Goal: Transaction & Acquisition: Obtain resource

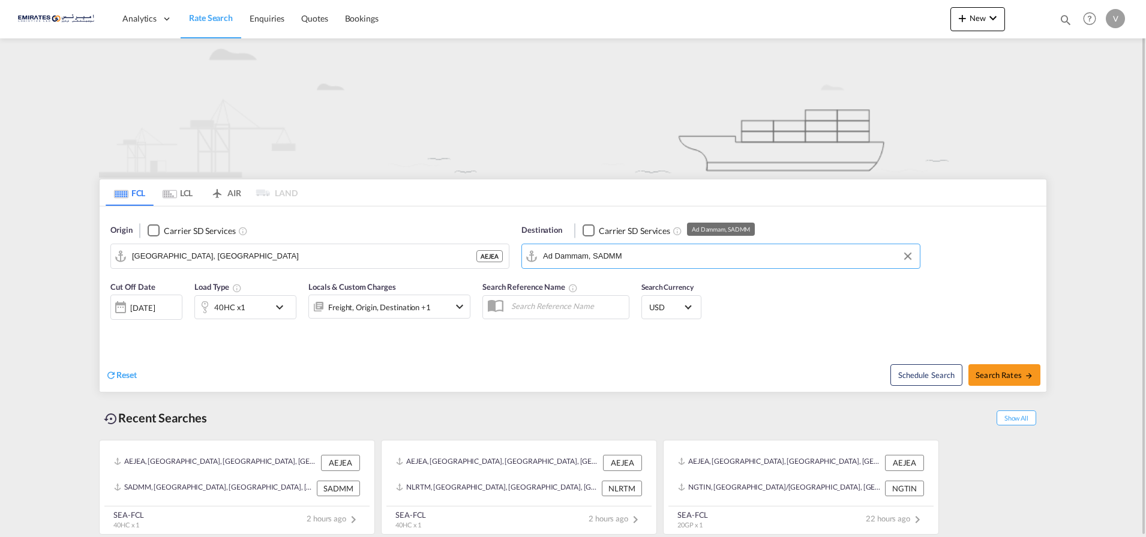
click at [570, 259] on input "Ad Dammam, SADMM" at bounding box center [728, 256] width 371 height 18
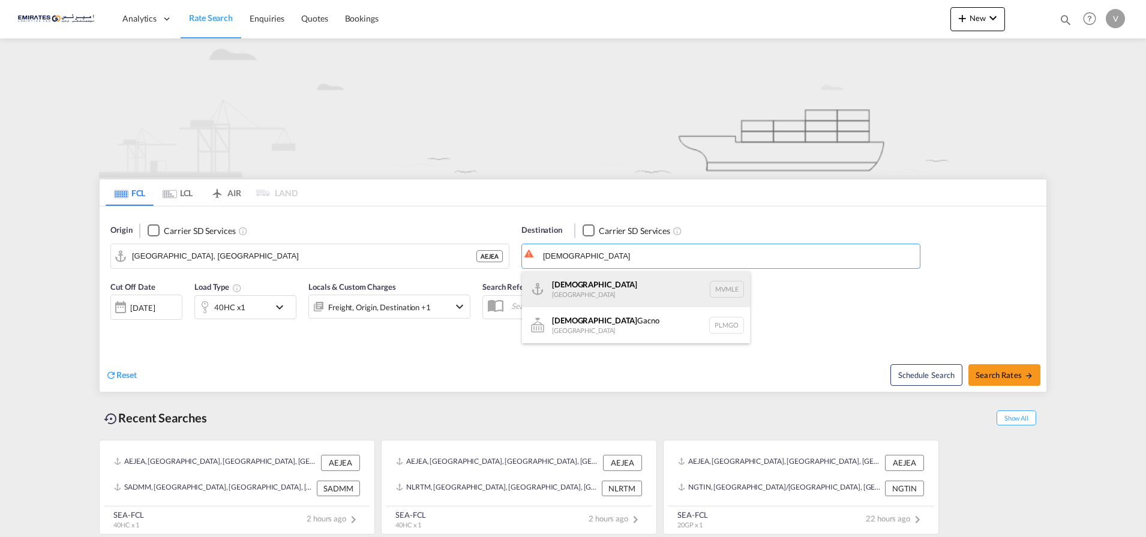
click at [573, 287] on div "[DEMOGRAPHIC_DATA] [GEOGRAPHIC_DATA] MVMLE" at bounding box center [636, 289] width 228 height 36
type input "[DEMOGRAPHIC_DATA], MVMLE"
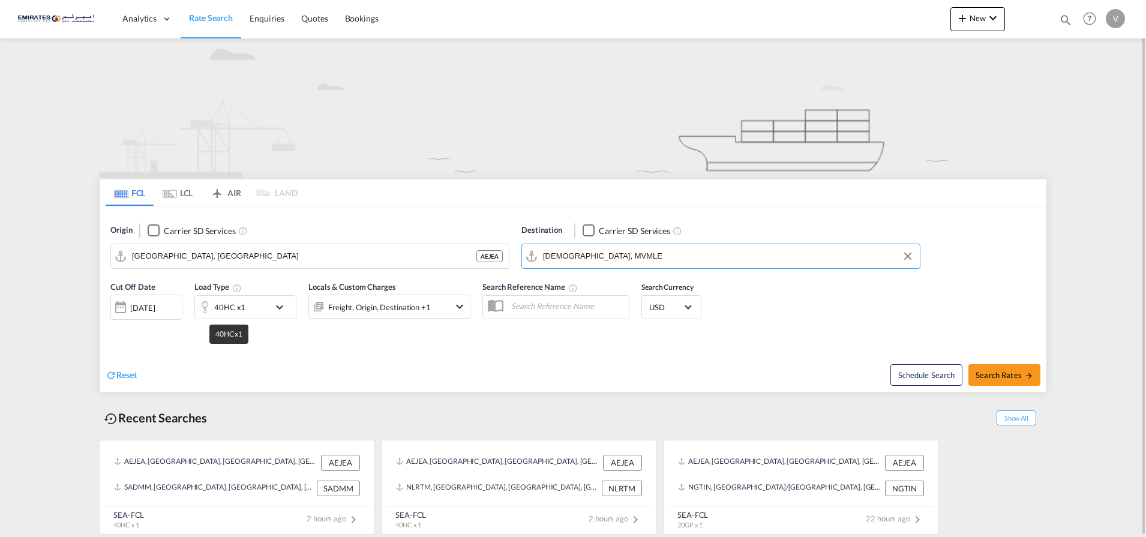
click at [218, 302] on div "40HC x1" at bounding box center [229, 307] width 31 height 17
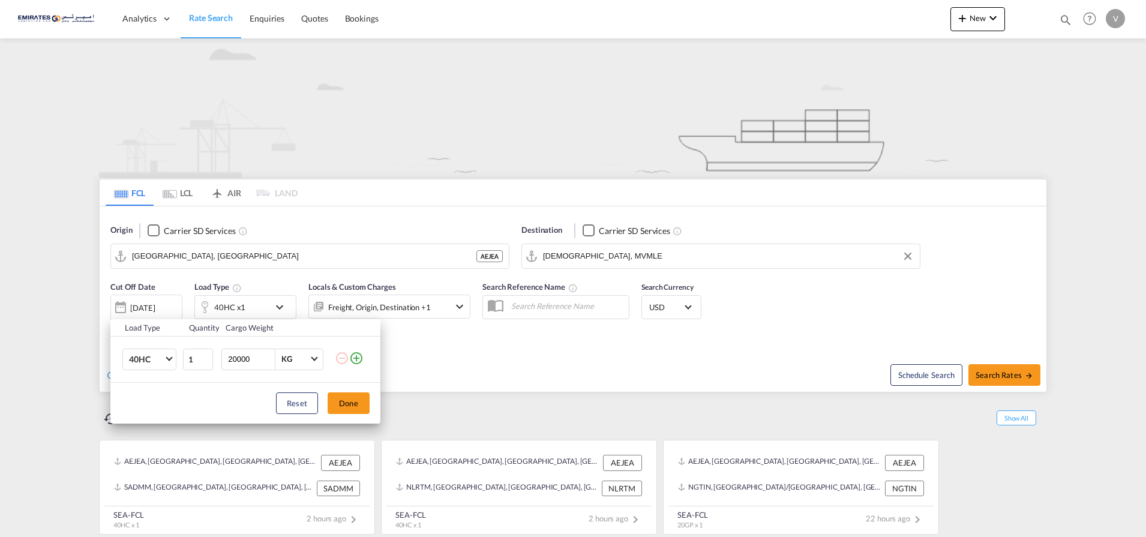
click at [244, 306] on div "Load Type Quantity Cargo Weight 40HC 20GP 40GP 40HC 45HC 20RE 40RE 40HR 20OT 40…" at bounding box center [573, 268] width 1146 height 537
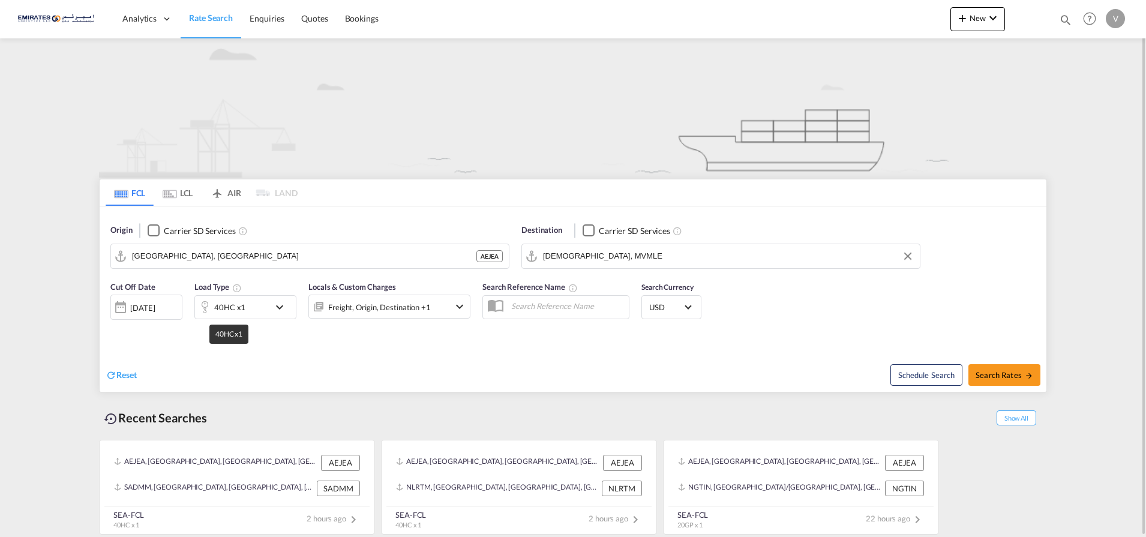
click at [238, 303] on div "40HC x1" at bounding box center [229, 307] width 31 height 17
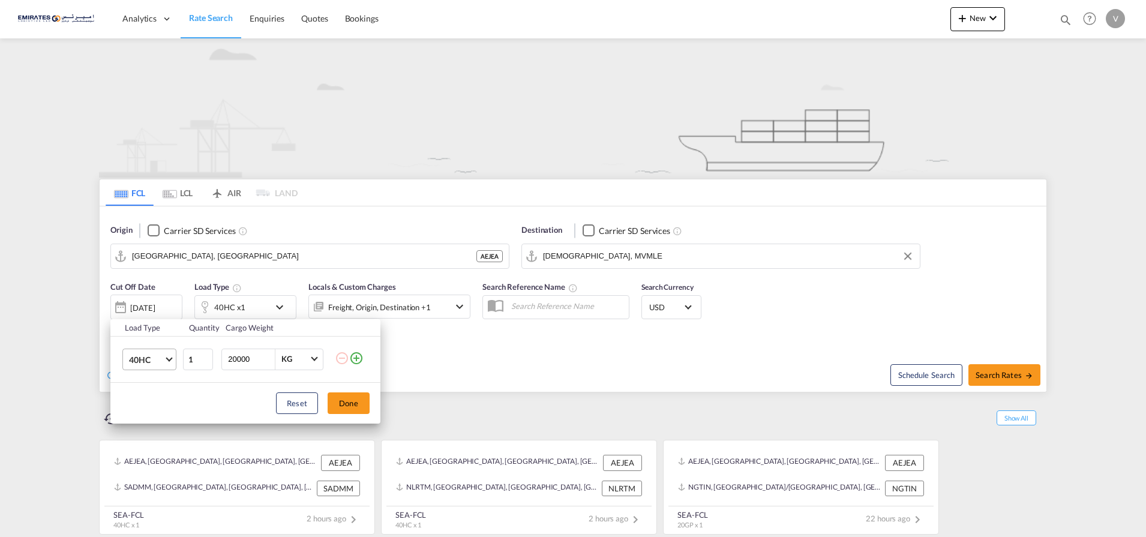
click at [151, 354] on span "40HC" at bounding box center [146, 360] width 35 height 12
click at [151, 303] on md-option "20GP" at bounding box center [160, 302] width 82 height 29
click at [350, 408] on button "Done" at bounding box center [349, 404] width 42 height 22
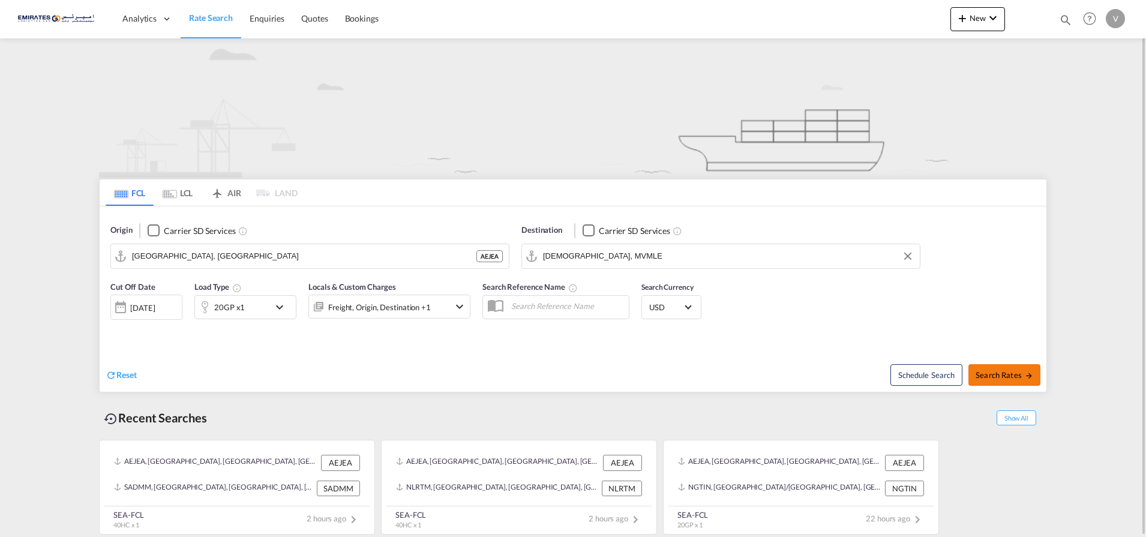
click at [992, 379] on span "Search Rates" at bounding box center [1005, 375] width 58 height 10
type input "AEJEA to MVMLE / [DATE]"
